Goal: Task Accomplishment & Management: Manage account settings

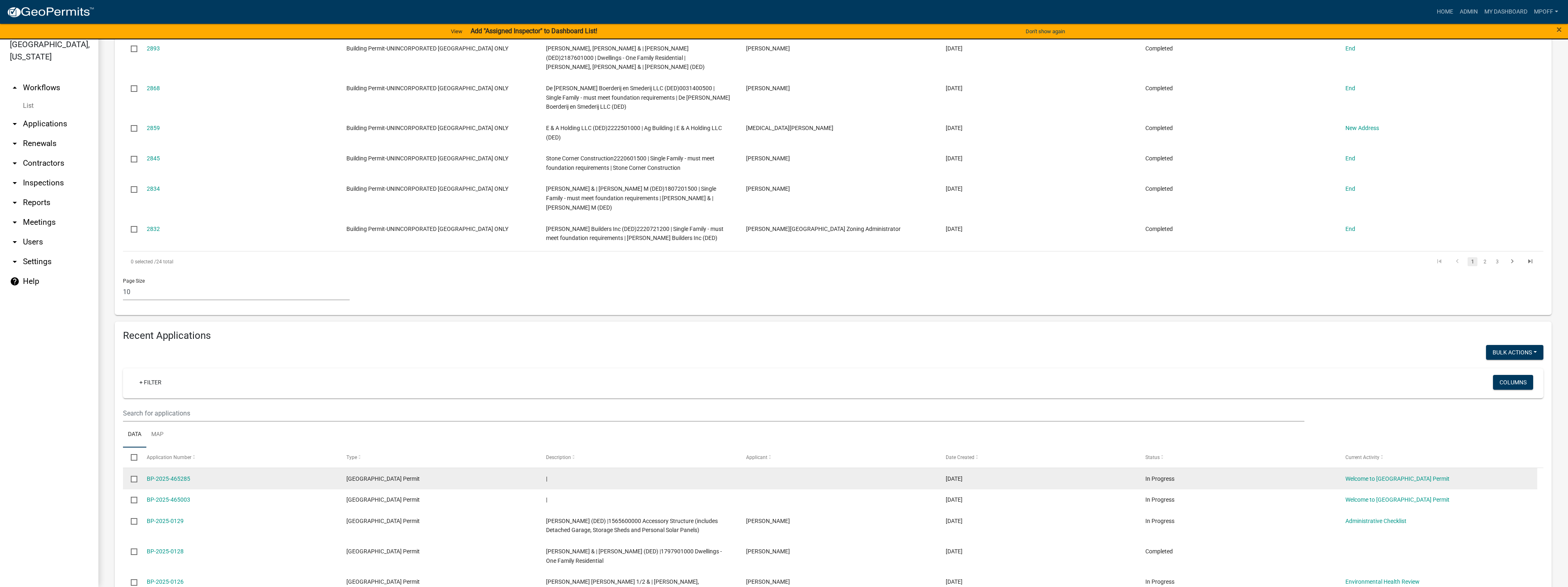
scroll to position [410, 0]
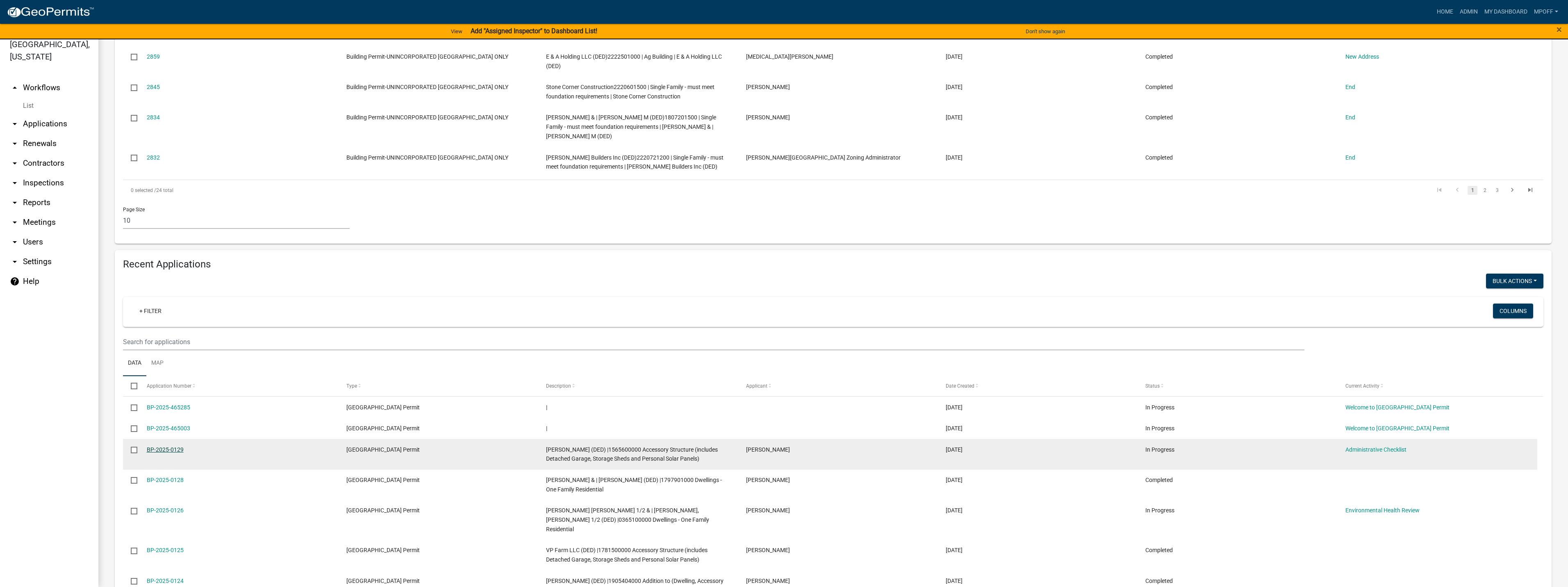
click at [163, 450] on link "BP-2025-0129" at bounding box center [165, 450] width 37 height 7
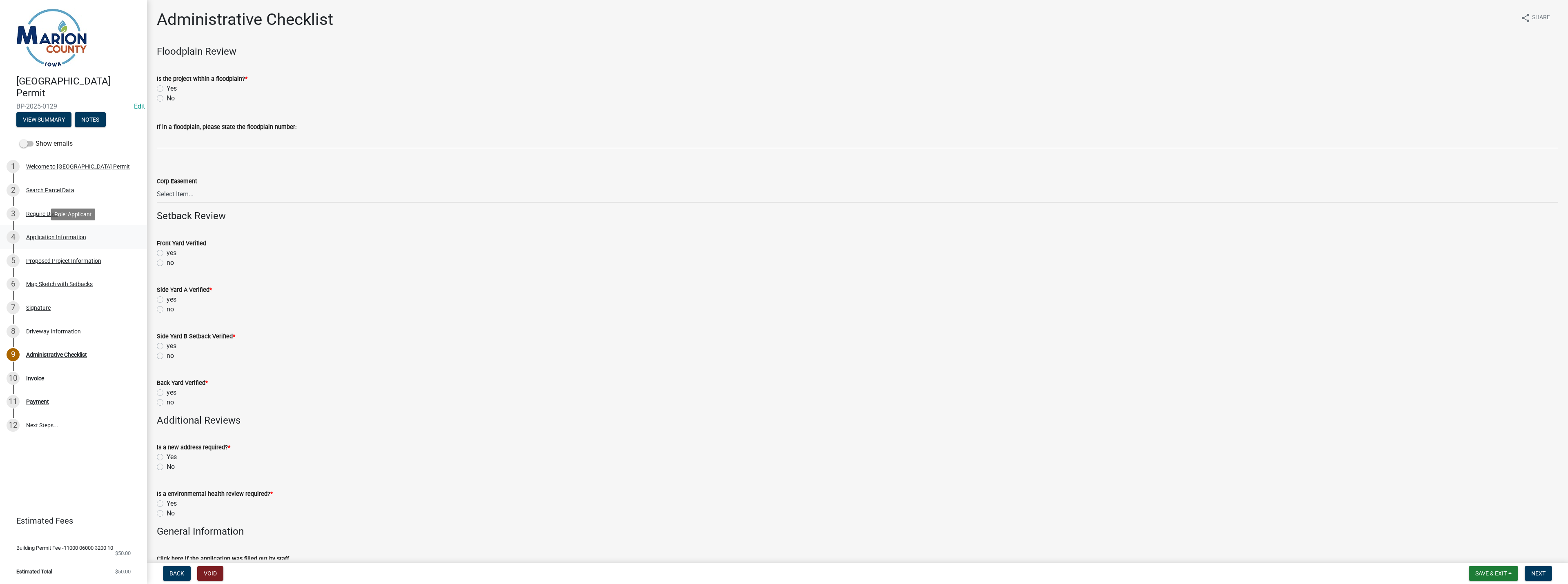
click at [41, 232] on div "4 Application Information" at bounding box center [71, 237] width 128 height 13
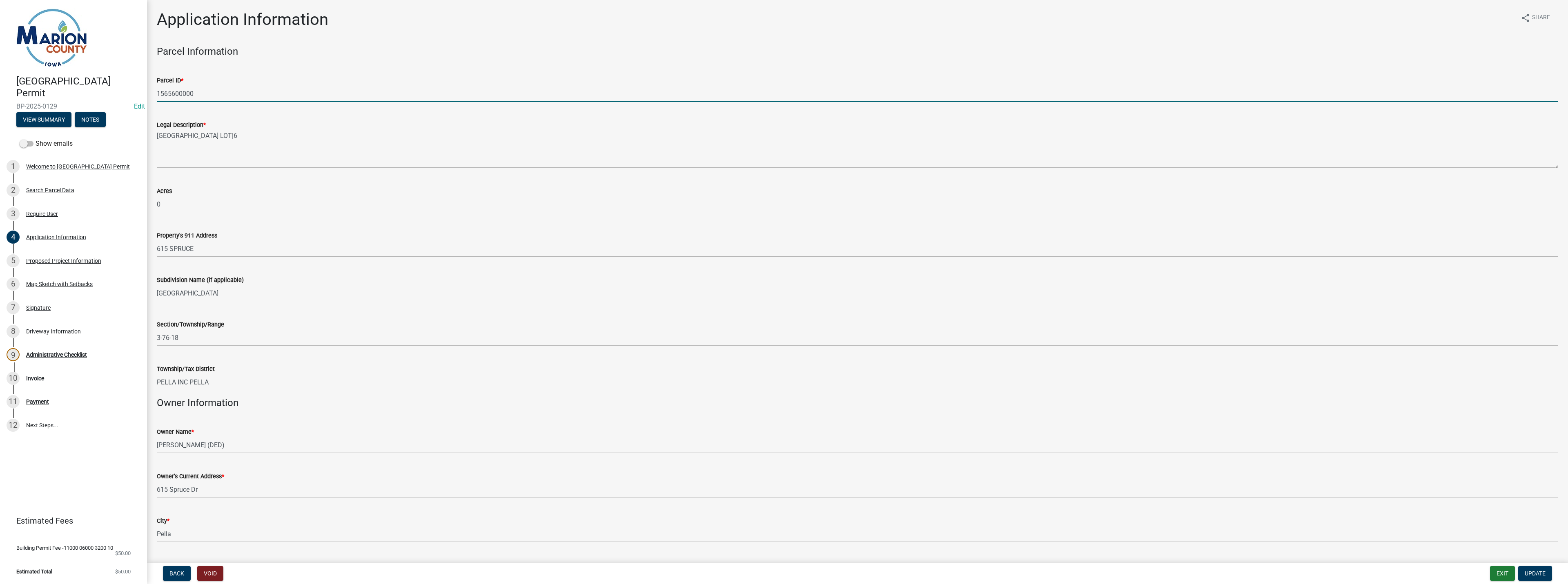
drag, startPoint x: 197, startPoint y: 97, endPoint x: 140, endPoint y: 93, distance: 57.1
click at [140, 93] on div "[GEOGRAPHIC_DATA] Permit BP-2025-0129 Edit View Summary Notes Show emails 1 Wel…" at bounding box center [784, 292] width 1568 height 584
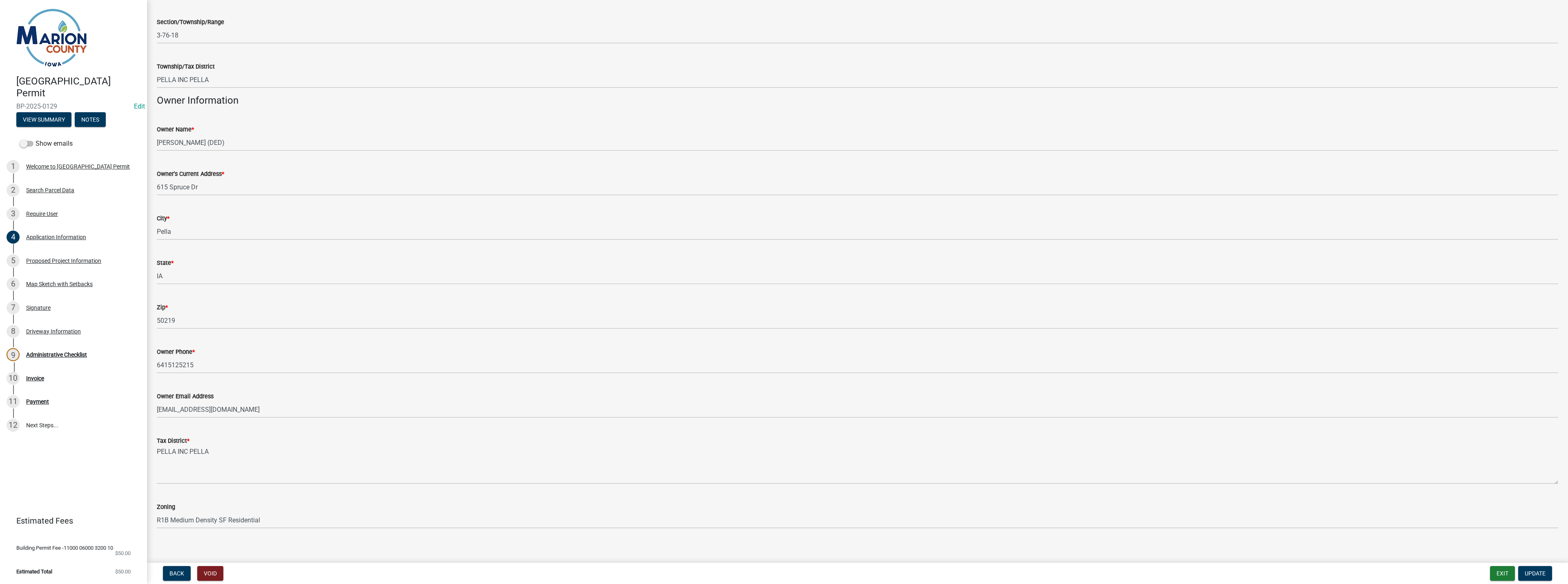
scroll to position [310, 0]
drag, startPoint x: 244, startPoint y: 404, endPoint x: 141, endPoint y: 398, distance: 103.2
click at [141, 398] on div "[GEOGRAPHIC_DATA] Permit BP-2025-0129 Edit View Summary Notes Show emails 1 Wel…" at bounding box center [784, 292] width 1568 height 584
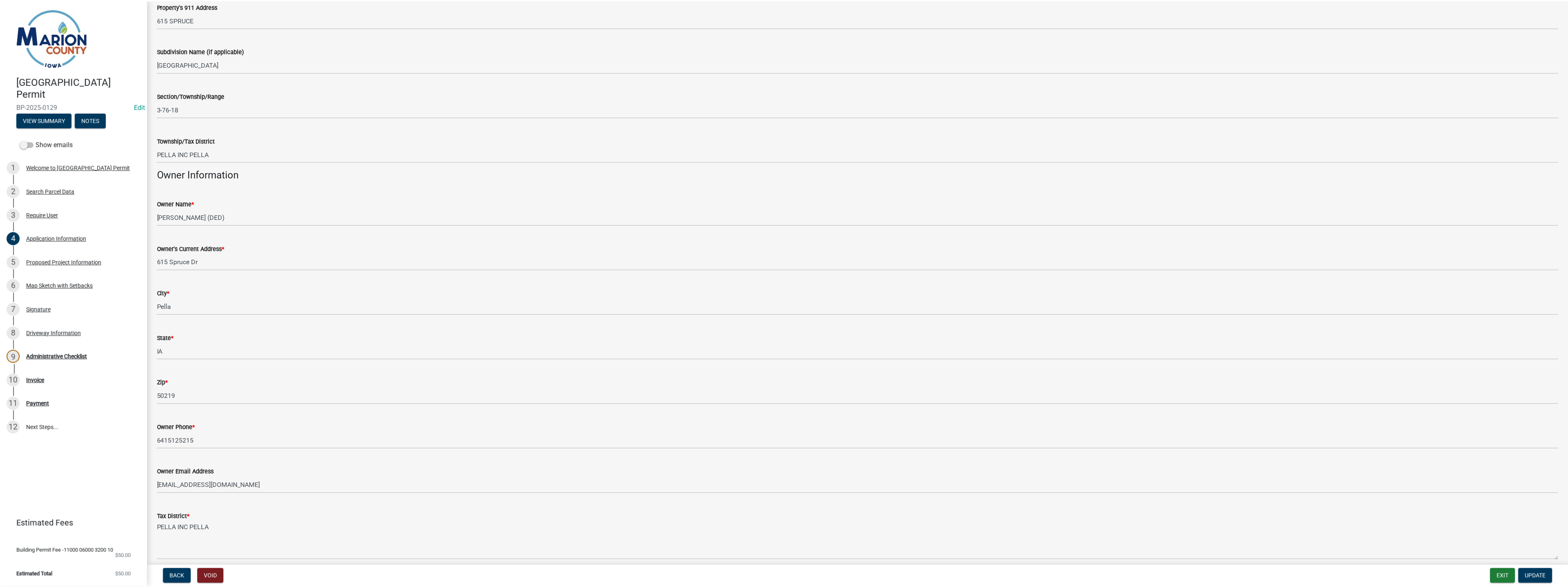
scroll to position [229, 0]
click at [211, 581] on button "Void" at bounding box center [211, 576] width 26 height 15
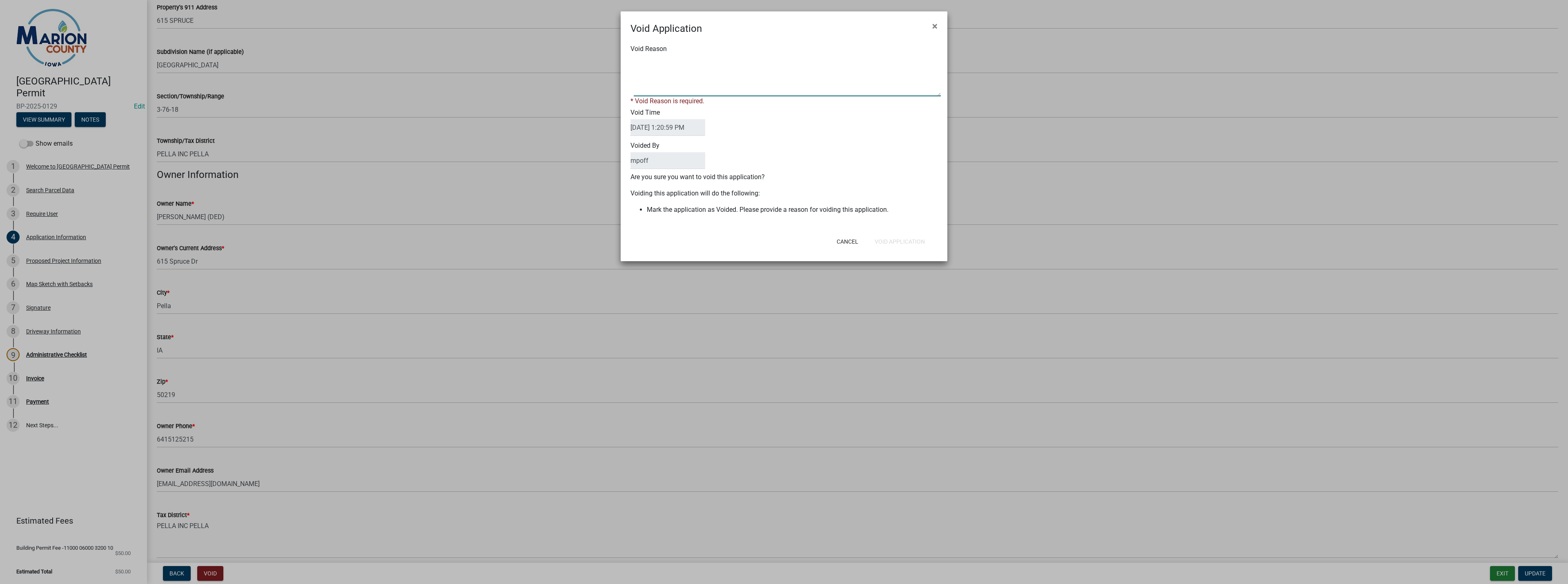
click at [671, 79] on textarea "Void Reason" at bounding box center [787, 76] width 307 height 41
type textarea "City of [GEOGRAPHIC_DATA]"
click at [899, 241] on div "Cancel Void Application" at bounding box center [837, 232] width 201 height 21
click at [899, 233] on button "Void Application" at bounding box center [899, 232] width 63 height 15
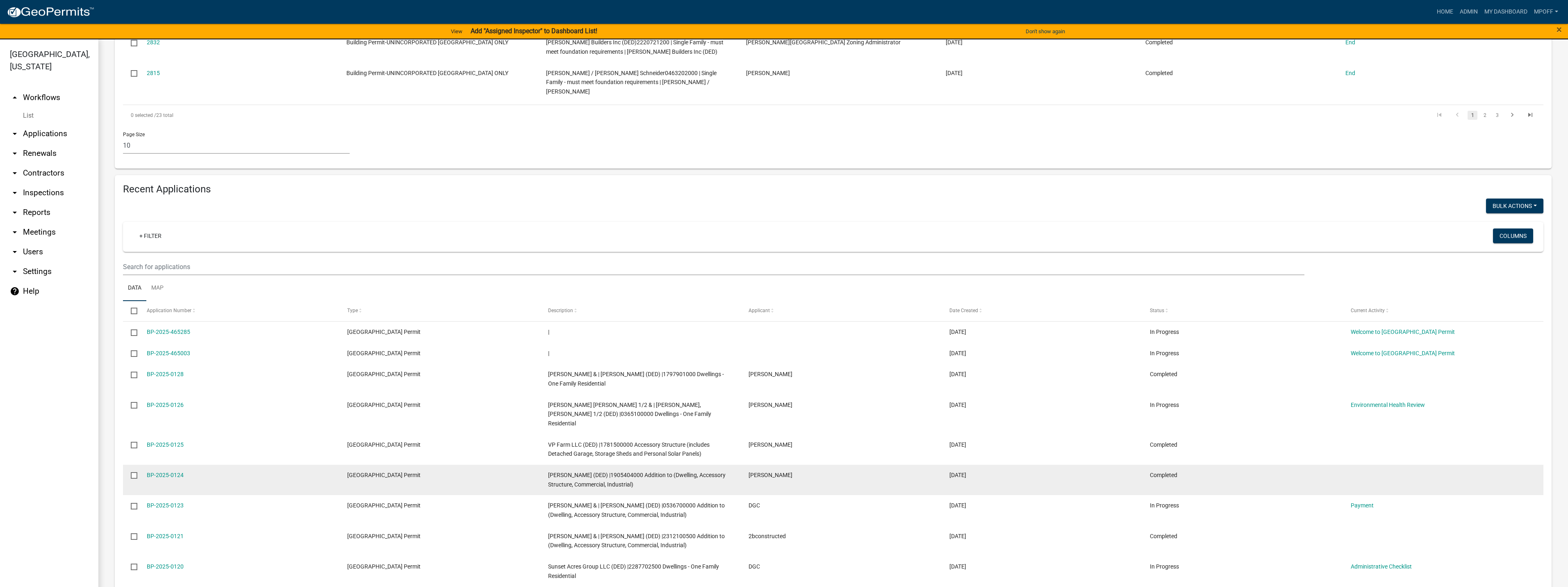
scroll to position [534, 0]
